Goal: Transaction & Acquisition: Purchase product/service

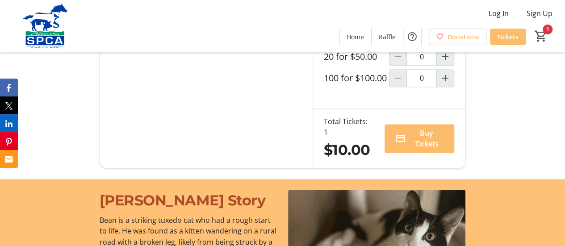
scroll to position [610, 0]
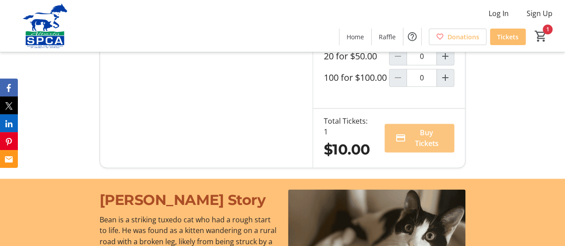
click at [410, 149] on span "Buy Tickets" at bounding box center [427, 137] width 34 height 21
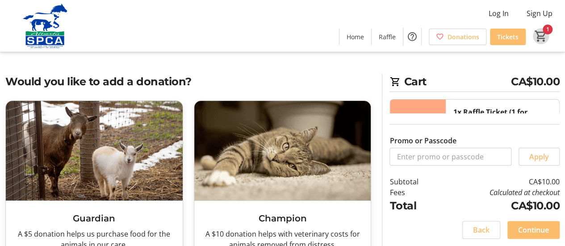
click at [543, 34] on mat-icon "1" at bounding box center [540, 35] width 13 height 13
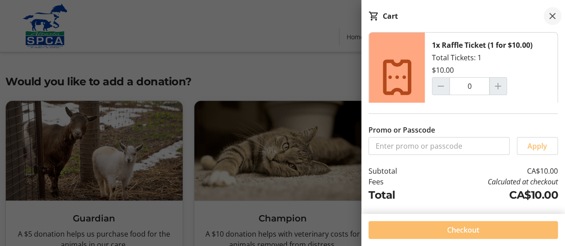
click at [554, 14] on mat-icon at bounding box center [552, 16] width 11 height 11
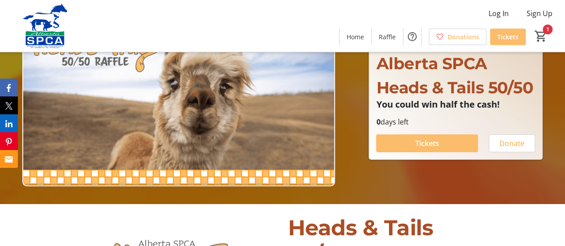
scroll to position [38, 0]
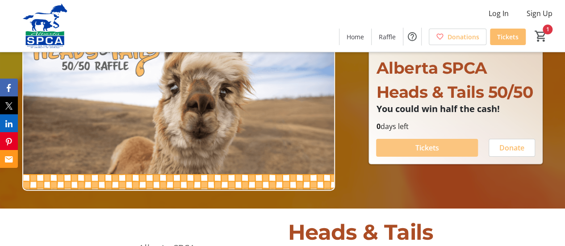
click at [405, 148] on span at bounding box center [427, 147] width 102 height 21
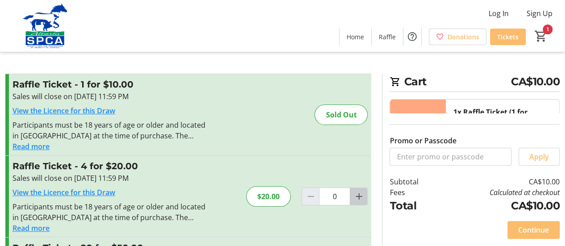
click at [359, 198] on mat-icon "Increment by one" at bounding box center [358, 196] width 11 height 11
type input "1"
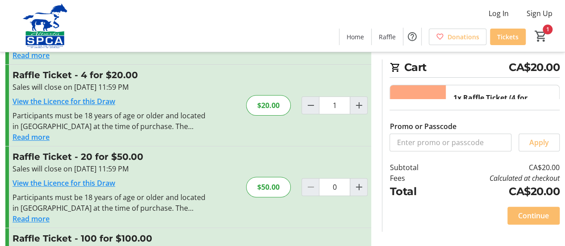
scroll to position [68, 0]
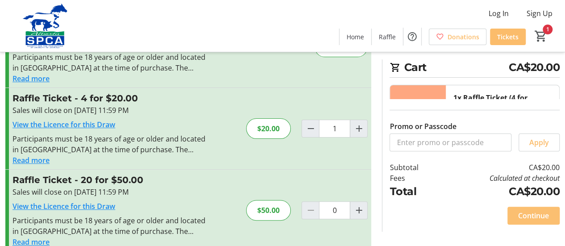
click at [527, 214] on span "Continue" at bounding box center [533, 215] width 31 height 11
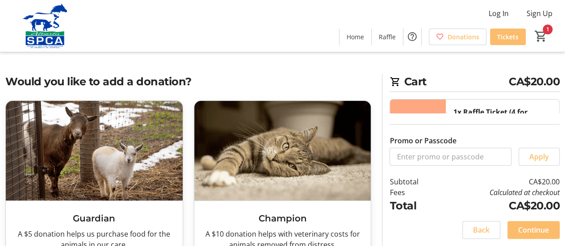
scroll to position [14, 0]
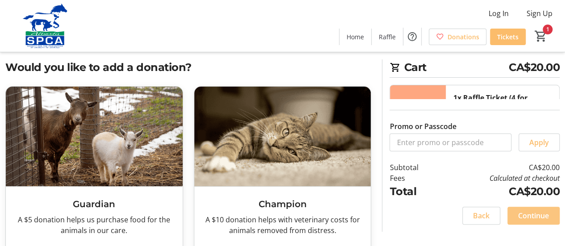
click at [522, 213] on span "Continue" at bounding box center [533, 215] width 31 height 11
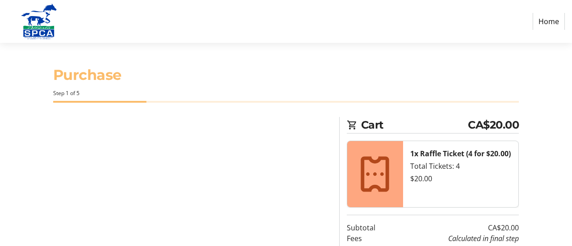
select select "CA"
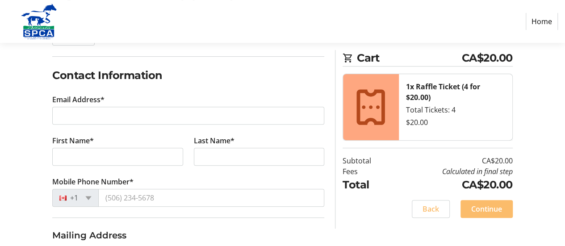
scroll to position [132, 0]
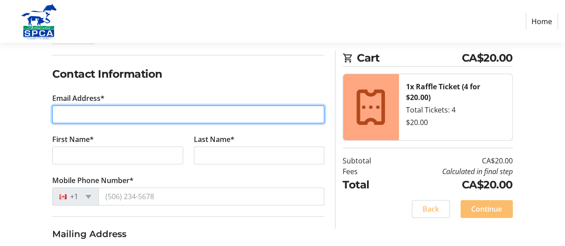
click at [118, 116] on input "Email Address*" at bounding box center [188, 114] width 272 height 18
type input "[PERSON_NAME][EMAIL_ADDRESS][DOMAIN_NAME]"
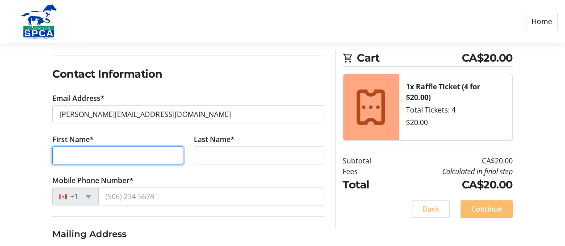
type input "[PERSON_NAME]"
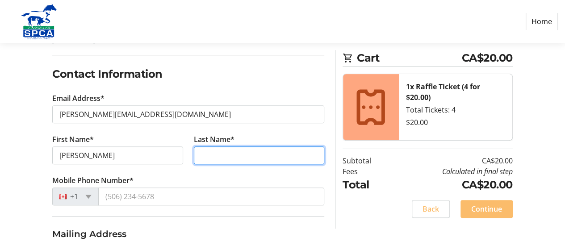
type input "[PERSON_NAME]"
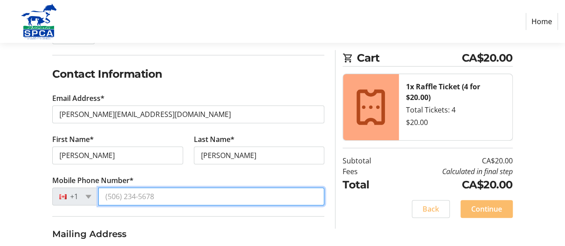
type input "[PHONE_NUMBER]"
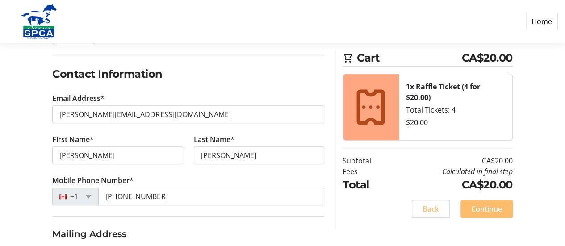
type input "[STREET_ADDRESS]"
type input "[GEOGRAPHIC_DATA], [GEOGRAPHIC_DATA]"
select select "AB"
type input "T1K 7K5"
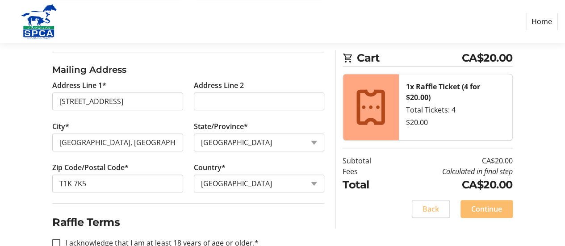
scroll to position [317, 0]
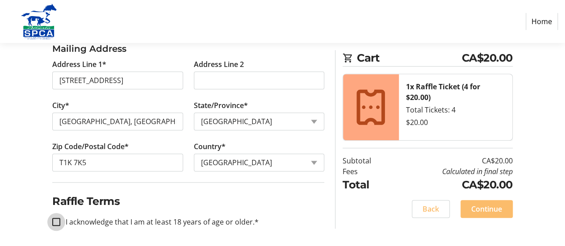
click at [54, 220] on input "I acknowledge that I am at least 18 years of age or older.*" at bounding box center [56, 222] width 8 height 8
checkbox input "true"
click at [478, 209] on span "Continue" at bounding box center [486, 209] width 31 height 11
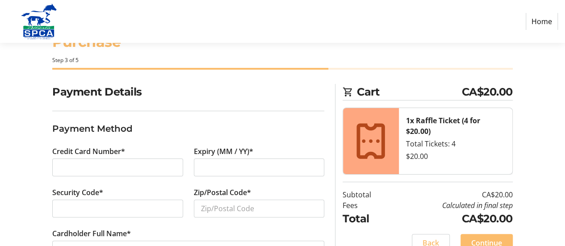
scroll to position [66, 0]
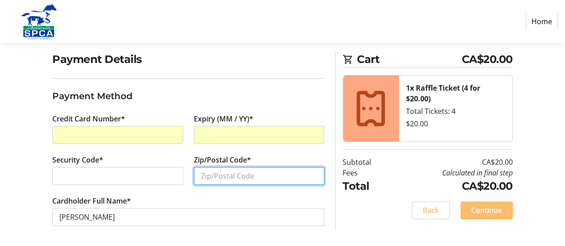
click at [210, 170] on input "Zip/Postal Code*" at bounding box center [259, 176] width 130 height 18
type input "T1K7K5"
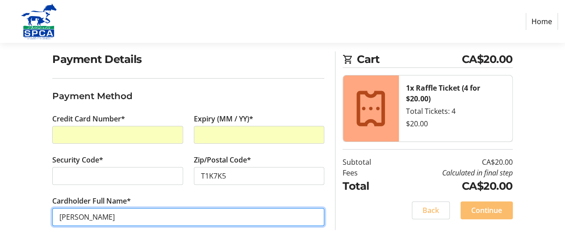
click at [113, 216] on input "[PERSON_NAME]" at bounding box center [188, 217] width 272 height 18
type input "[PERSON_NAME]"
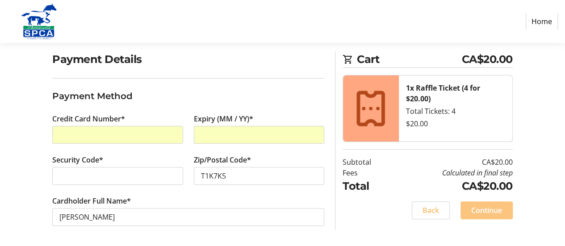
click at [480, 212] on span "Continue" at bounding box center [486, 210] width 31 height 11
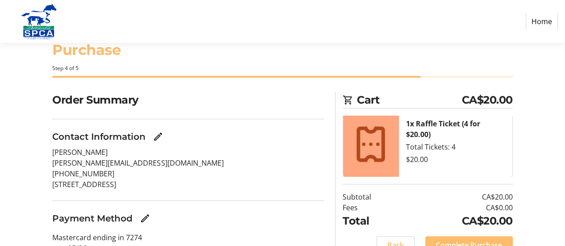
scroll to position [67, 0]
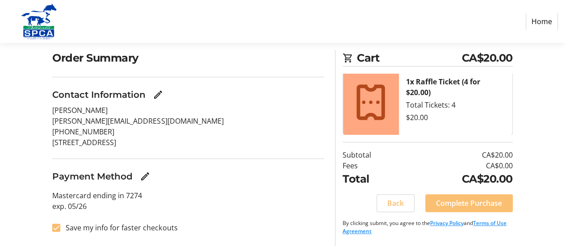
click at [447, 201] on span "Complete Purchase" at bounding box center [469, 203] width 66 height 11
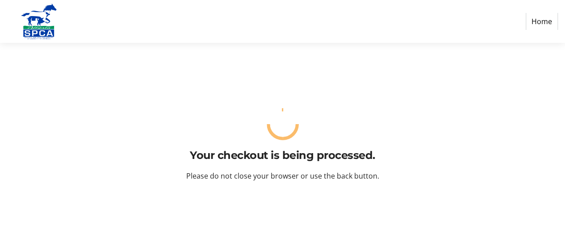
scroll to position [0, 0]
